Goal: Information Seeking & Learning: Learn about a topic

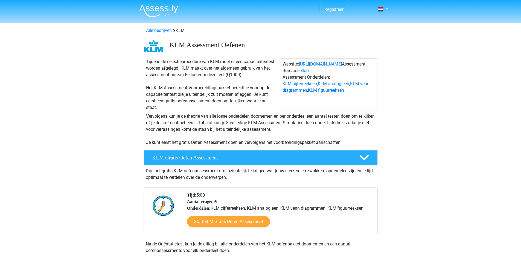
click at [164, 104] on div "Tijdens de selectieprocedure van KLM moet er een capaciteitentest worden afgele…" at bounding box center [212, 85] width 136 height 53
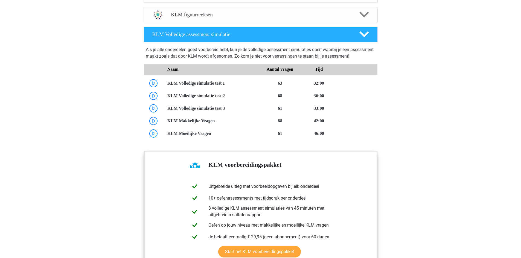
scroll to position [461, 0]
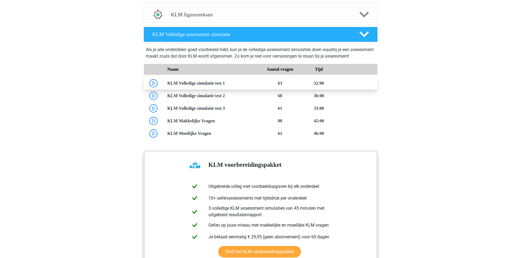
click at [225, 83] on link at bounding box center [225, 83] width 0 height 5
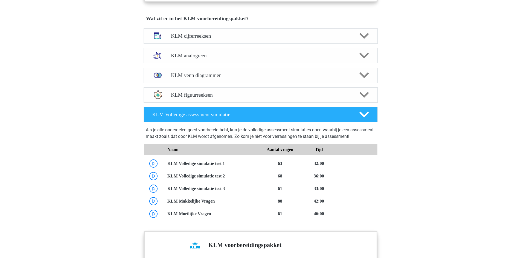
scroll to position [372, 0]
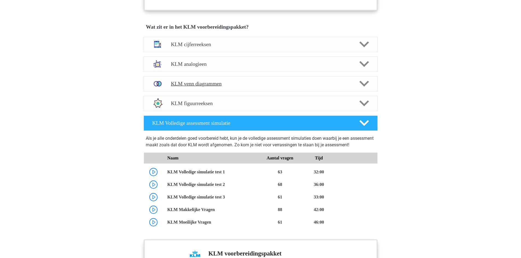
click at [179, 87] on h4 "KLM venn diagrammen" at bounding box center [260, 84] width 179 height 6
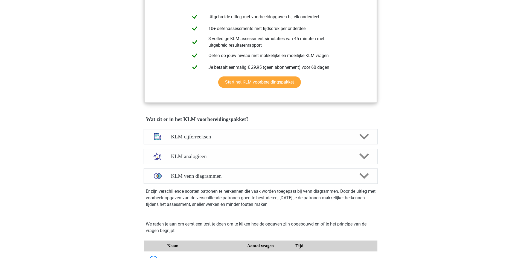
scroll to position [280, 0]
click at [165, 135] on div at bounding box center [157, 136] width 19 height 14
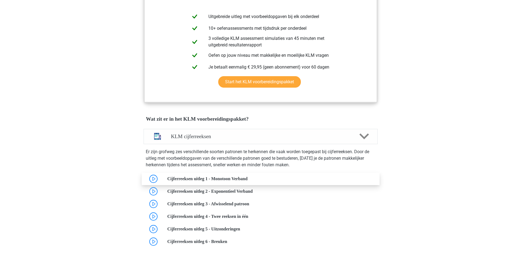
click at [248, 177] on link at bounding box center [248, 179] width 0 height 5
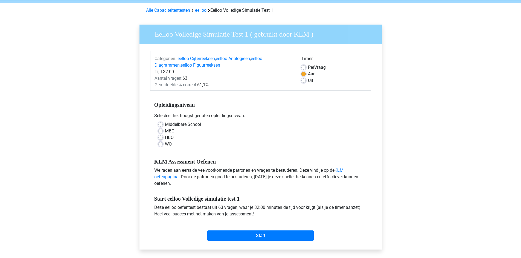
scroll to position [21, 0]
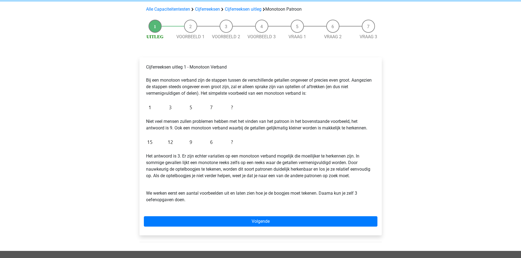
scroll to position [37, 0]
click at [194, 103] on img at bounding box center [191, 107] width 90 height 13
click at [190, 108] on img at bounding box center [191, 107] width 90 height 13
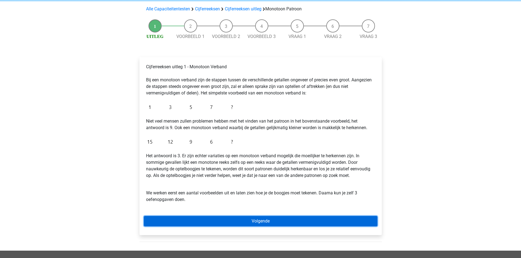
click at [197, 223] on link "Volgende" at bounding box center [261, 221] width 234 height 10
